Goal: Information Seeking & Learning: Check status

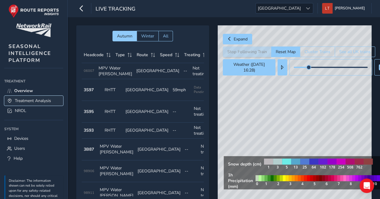
click at [47, 102] on span "Treatment Analysis" at bounding box center [33, 101] width 36 height 6
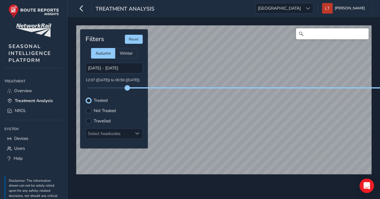
drag, startPoint x: 89, startPoint y: 85, endPoint x: 128, endPoint y: 88, distance: 39.1
click at [128, 88] on span at bounding box center [127, 88] width 5 height 5
click at [303, 5] on span "[GEOGRAPHIC_DATA]" at bounding box center [279, 8] width 47 height 10
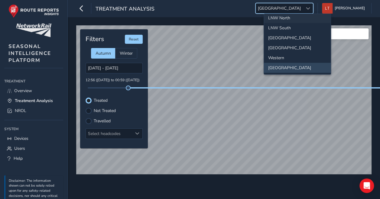
scroll to position [12, 0]
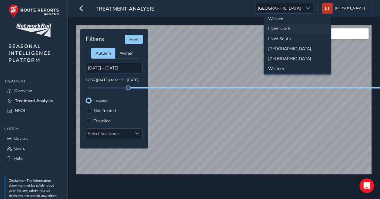
click at [296, 29] on li "LNW North" at bounding box center [297, 29] width 67 height 10
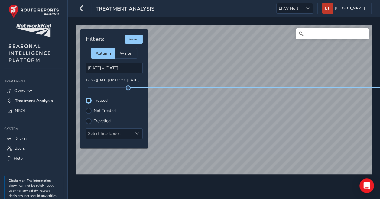
click at [270, 177] on div "© Mapbox © OpenStreetMap Improve this map" at bounding box center [224, 99] width 300 height 153
click at [258, 187] on div "© Mapbox © OpenStreetMap Improve this map Filters Reset Autumn Winter [DATE] - …" at bounding box center [224, 108] width 313 height 182
click at [106, 119] on label "Travelled" at bounding box center [102, 121] width 17 height 4
click at [89, 121] on input "Travelled" at bounding box center [89, 121] width 0 height 0
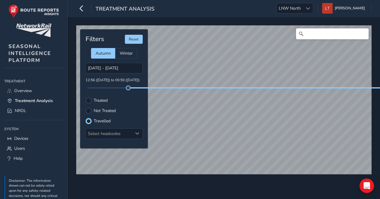
click at [102, 99] on label "Treated" at bounding box center [101, 101] width 14 height 4
click at [89, 100] on input "Treated" at bounding box center [89, 100] width 0 height 0
click at [238, 181] on div "© Mapbox © OpenStreetMap Improve this map Filters Reset Autumn Winter [DATE] - …" at bounding box center [224, 108] width 313 height 182
click at [106, 109] on label "Not Treated" at bounding box center [105, 111] width 22 height 4
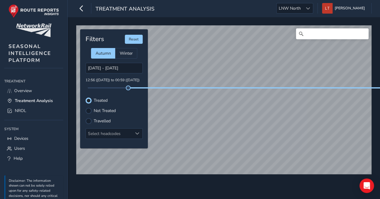
click at [89, 110] on input "Not Treated" at bounding box center [89, 110] width 0 height 0
drag, startPoint x: 127, startPoint y: 86, endPoint x: 97, endPoint y: 87, distance: 30.3
click at [97, 87] on div at bounding box center [114, 87] width 53 height 1
drag, startPoint x: 99, startPoint y: 86, endPoint x: 84, endPoint y: 87, distance: 15.1
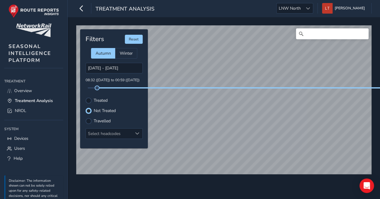
click at [84, 87] on div "Filters Reset Autumn Winter [DATE] - [DATE] 08:32 ([DATE]) to 00:59 ([DATE]) Tr…" at bounding box center [114, 88] width 68 height 119
click at [87, 98] on div at bounding box center [89, 101] width 6 height 6
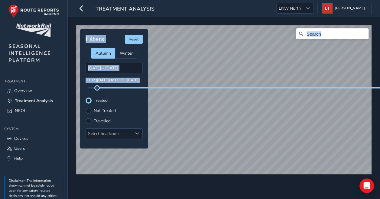
drag, startPoint x: 96, startPoint y: 87, endPoint x: 74, endPoint y: 86, distance: 21.8
click at [74, 86] on div "© Mapbox © OpenStreetMap Improve this map © Maxar Filters Reset Autumn Winter […" at bounding box center [224, 97] width 300 height 149
drag, startPoint x: 74, startPoint y: 86, endPoint x: 107, endPoint y: 93, distance: 33.1
click at [107, 93] on div "Filters Reset Autumn Winter [DATE] - [DATE] 00:00 ([DATE]) to 00:59 ([DATE]) Tr…" at bounding box center [114, 88] width 68 height 119
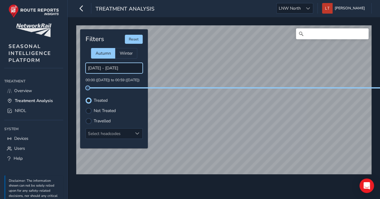
drag, startPoint x: 107, startPoint y: 93, endPoint x: 97, endPoint y: 65, distance: 29.4
click at [97, 65] on input "[DATE] - [DATE]" at bounding box center [114, 68] width 57 height 11
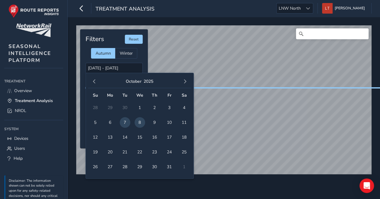
click at [100, 120] on td "5" at bounding box center [95, 122] width 15 height 15
click at [100, 120] on span "5" at bounding box center [95, 122] width 11 height 11
click at [91, 124] on span "5" at bounding box center [95, 122] width 11 height 11
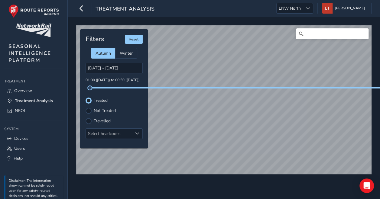
click at [112, 110] on label "Not Treated" at bounding box center [105, 111] width 22 height 4
click at [85, 108] on input "Not Treated" at bounding box center [85, 108] width 0 height 0
click at [105, 100] on label "Treated" at bounding box center [101, 101] width 14 height 4
click at [85, 97] on input "Treated" at bounding box center [85, 97] width 0 height 0
click at [101, 122] on label "Travelled" at bounding box center [102, 121] width 17 height 4
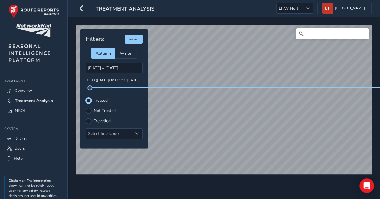
click at [85, 118] on input "Travelled" at bounding box center [85, 118] width 0 height 0
click at [108, 100] on label "Treated" at bounding box center [101, 101] width 14 height 4
click at [85, 97] on input "Treated" at bounding box center [85, 97] width 0 height 0
click at [117, 71] on input "[DATE] - [DATE]" at bounding box center [114, 68] width 57 height 11
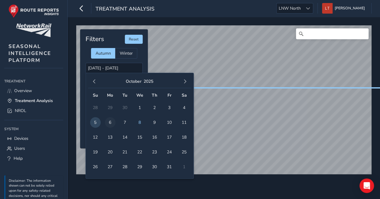
click at [111, 118] on span "6" at bounding box center [110, 122] width 11 height 11
click at [107, 124] on span "6" at bounding box center [110, 122] width 11 height 11
type input "[DATE] - [DATE]"
click at [121, 71] on input "[DATE] - [DATE]" at bounding box center [114, 68] width 57 height 11
click at [124, 123] on span "7" at bounding box center [125, 122] width 11 height 11
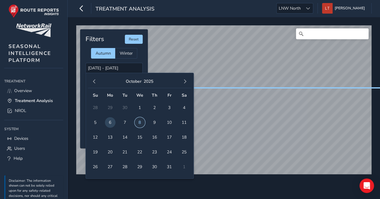
click at [138, 123] on span "8" at bounding box center [140, 122] width 11 height 11
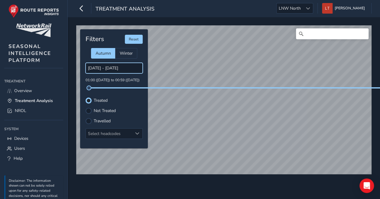
click at [129, 68] on input "[DATE] - [DATE]" at bounding box center [114, 68] width 57 height 11
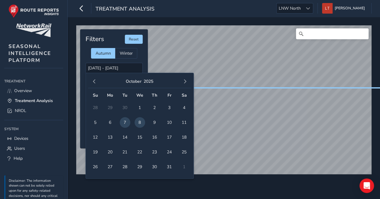
click at [142, 122] on span "8" at bounding box center [140, 122] width 11 height 11
click at [152, 119] on span "9" at bounding box center [154, 122] width 11 height 11
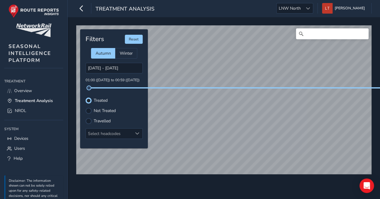
click at [108, 113] on div "Filters Reset Autumn Winter [DATE] - [DATE] 01:00 ([DATE]) to 00:59 ([DATE]) Tr…" at bounding box center [114, 88] width 68 height 119
click at [108, 111] on label "Not Treated" at bounding box center [105, 111] width 22 height 4
click at [85, 108] on input "Not Treated" at bounding box center [85, 108] width 0 height 0
click at [103, 101] on label "Treated" at bounding box center [101, 101] width 14 height 4
click at [85, 97] on input "Treated" at bounding box center [85, 97] width 0 height 0
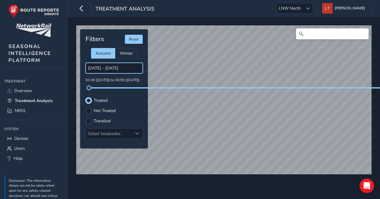
click at [120, 73] on input "[DATE] - [DATE]" at bounding box center [114, 68] width 57 height 11
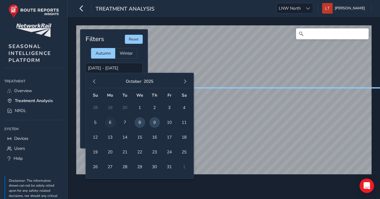
click at [113, 121] on span "6" at bounding box center [110, 122] width 11 height 11
click at [124, 121] on span "7" at bounding box center [125, 122] width 11 height 11
type input "[DATE] - [DATE]"
click at [122, 64] on input "[DATE] - [DATE]" at bounding box center [114, 68] width 57 height 11
click at [139, 122] on span "8" at bounding box center [140, 122] width 11 height 11
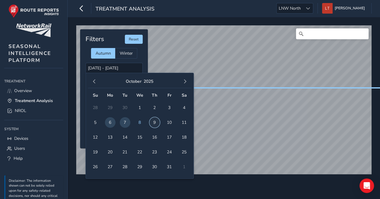
click at [151, 122] on span "9" at bounding box center [154, 122] width 11 height 11
type input "[DATE] - [DATE]"
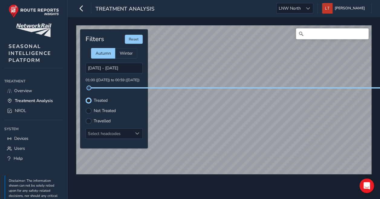
click at [218, 199] on html "Treatment Analysis LNW North LNW North [PERSON_NAME] Colour Scheme: Dark Dim Li…" at bounding box center [190, 99] width 380 height 199
click at [177, 177] on div "© Mapbox © OpenStreetMap Improve this map © Maxar" at bounding box center [224, 99] width 300 height 153
click at [114, 111] on label "Not Treated" at bounding box center [105, 111] width 22 height 4
click at [85, 108] on input "Not Treated" at bounding box center [85, 108] width 0 height 0
click at [113, 67] on input "[DATE] - [DATE]" at bounding box center [114, 68] width 57 height 11
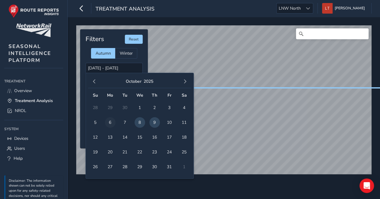
click at [115, 123] on span "6" at bounding box center [110, 122] width 11 height 11
click at [126, 123] on span "7" at bounding box center [125, 122] width 11 height 11
type input "[DATE] - [DATE]"
